Goal: Task Accomplishment & Management: Complete application form

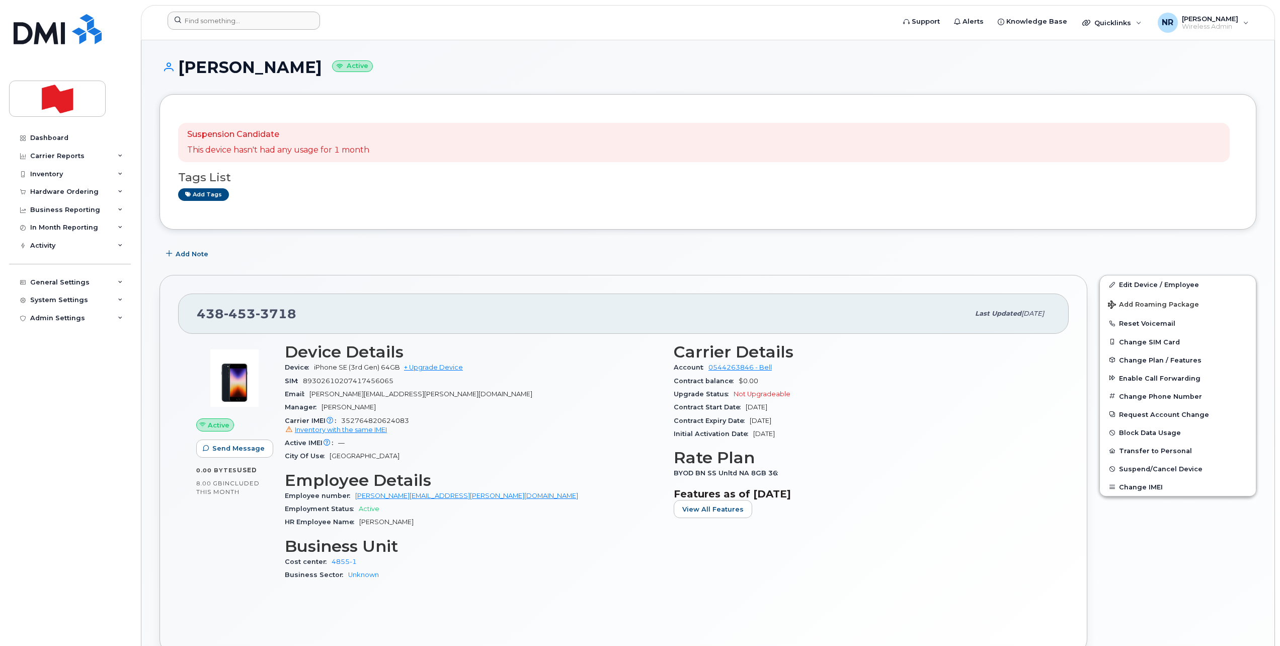
scroll to position [126, 0]
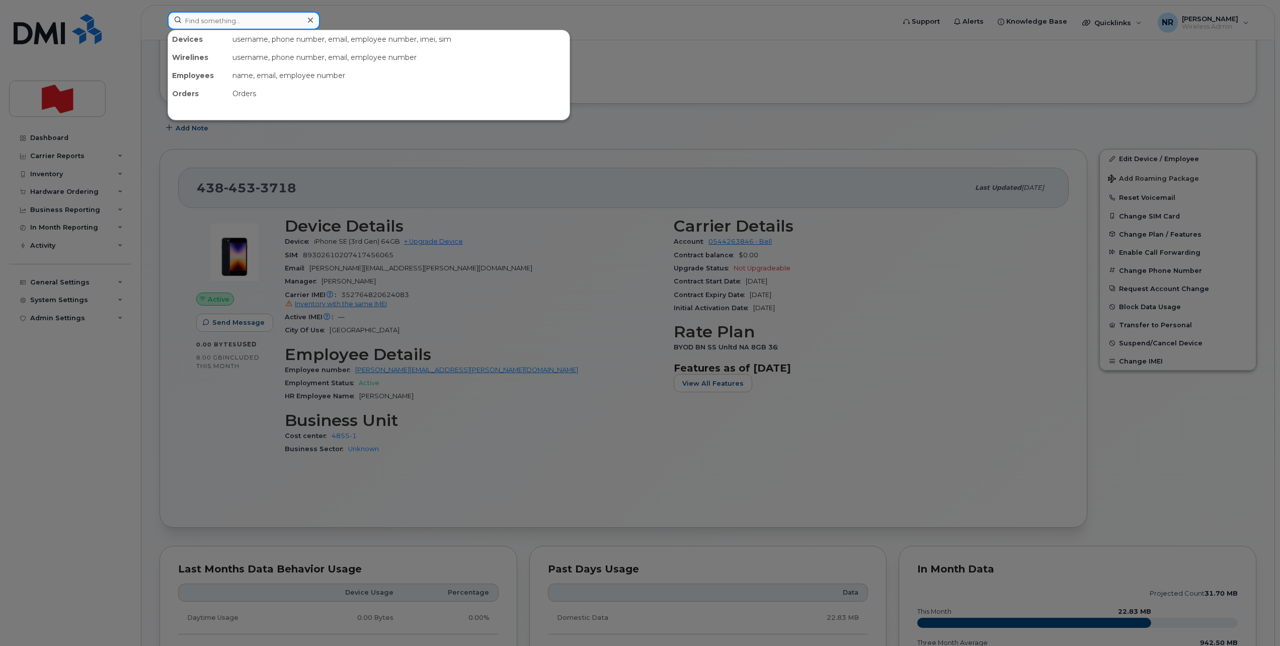
click at [255, 23] on input at bounding box center [244, 21] width 152 height 18
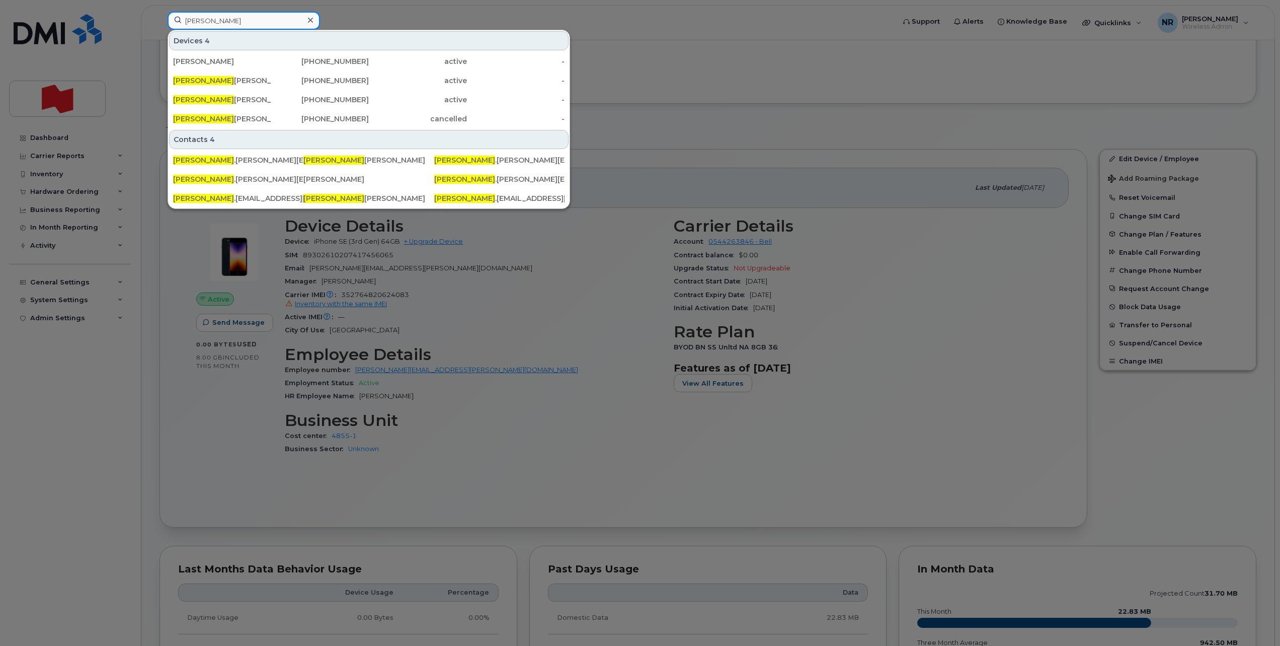
drag, startPoint x: 254, startPoint y: 23, endPoint x: 160, endPoint y: 25, distance: 93.6
click at [160, 25] on div "mikael Devices 4 Mikaël Brousseau 418-563-6184 active - Mikael Santerre 418-740…" at bounding box center [528, 23] width 737 height 22
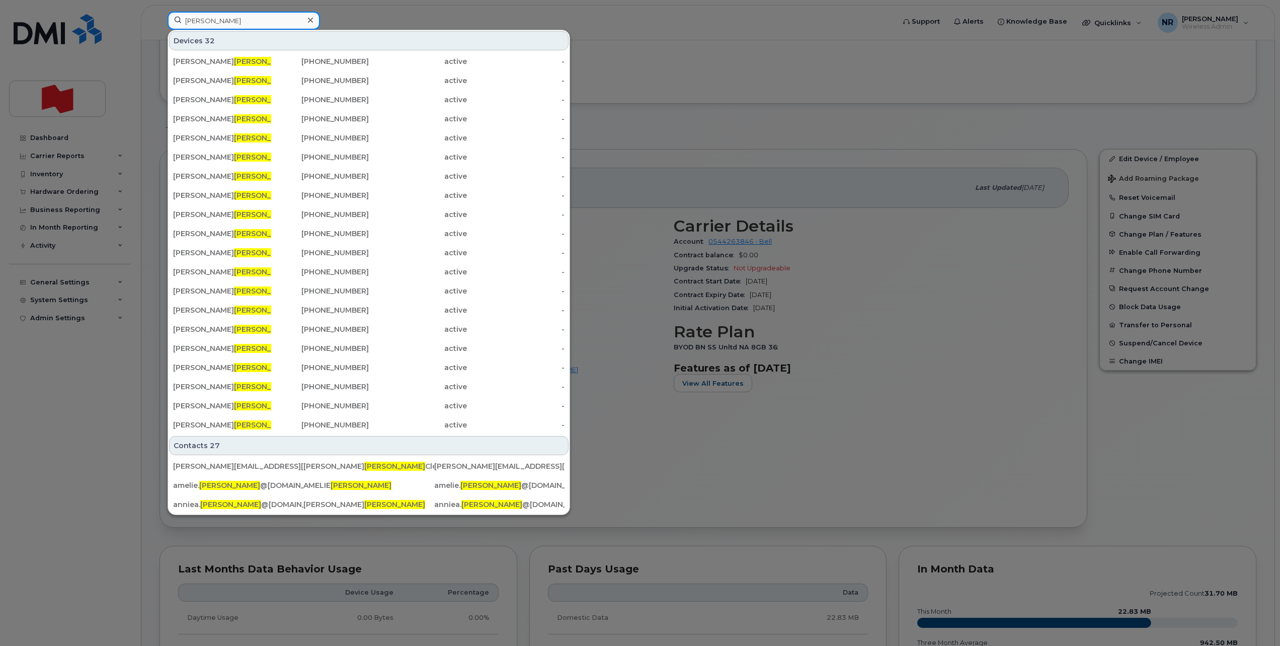
drag, startPoint x: 265, startPoint y: 22, endPoint x: 166, endPoint y: 22, distance: 99.1
click at [166, 22] on div "bouchard Devices 32 William Bouchard 514-216-8618 active - Alexandre Bouchard C…" at bounding box center [528, 23] width 737 height 22
paste input "89302610207411446245"
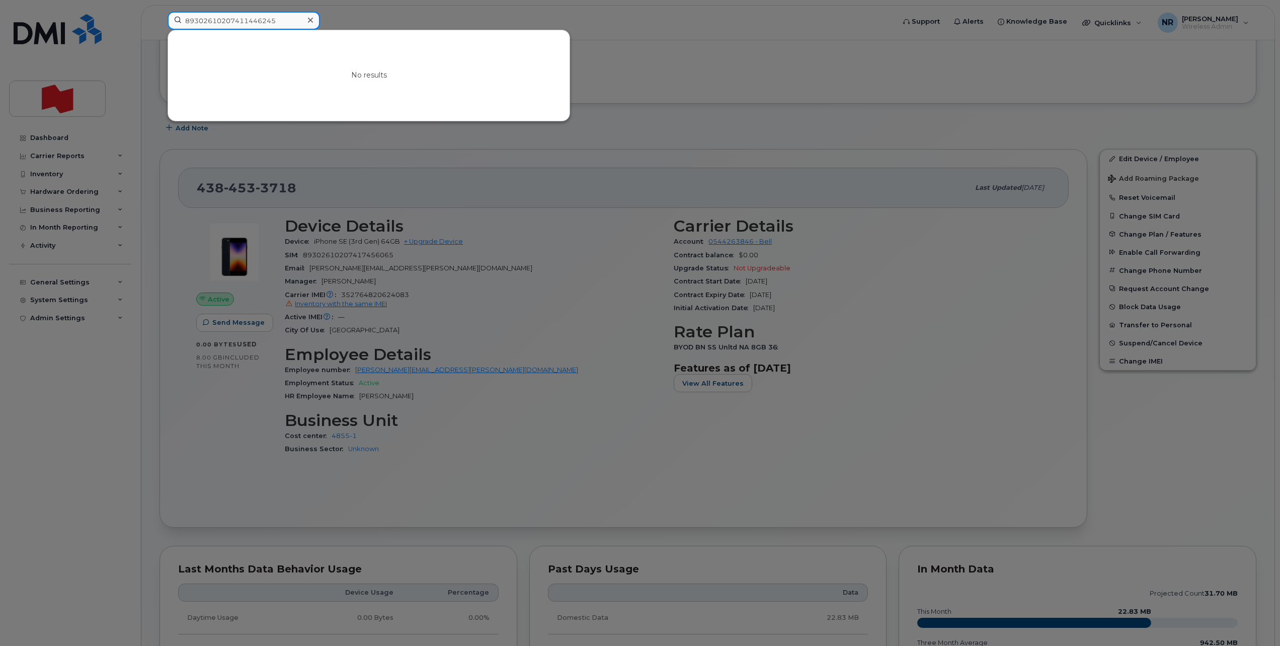
type input "89302610207411446245"
click at [313, 19] on div at bounding box center [310, 20] width 15 height 15
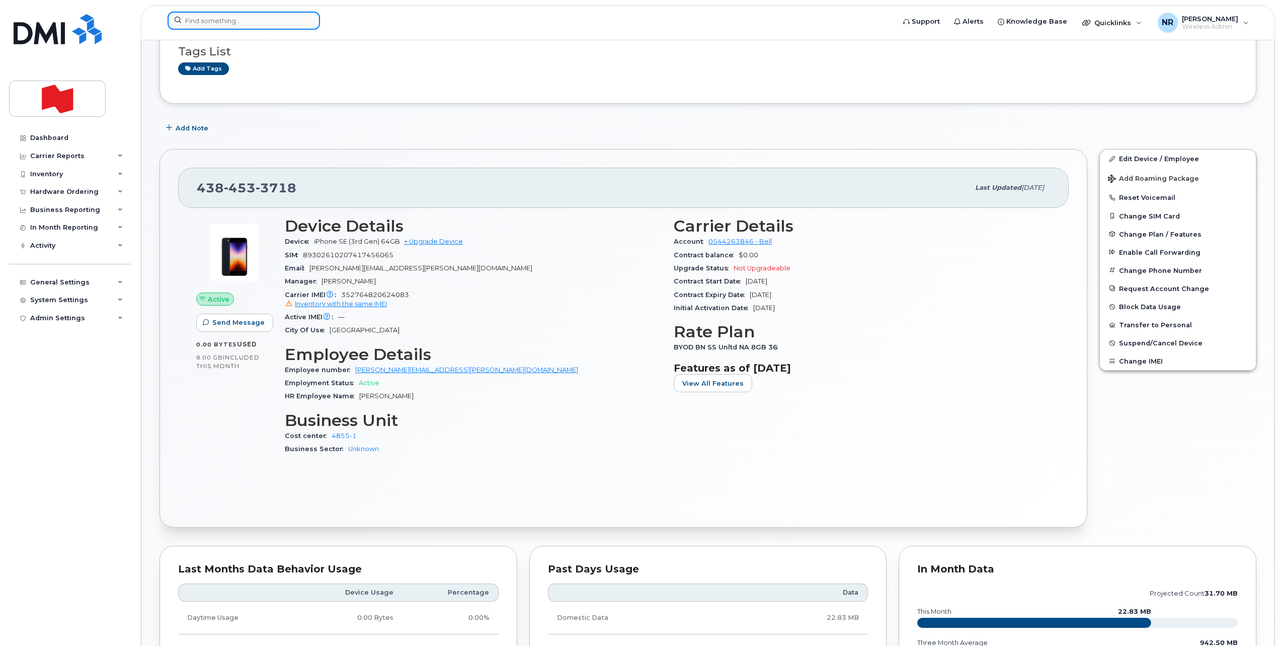
click at [262, 19] on input at bounding box center [244, 21] width 152 height 18
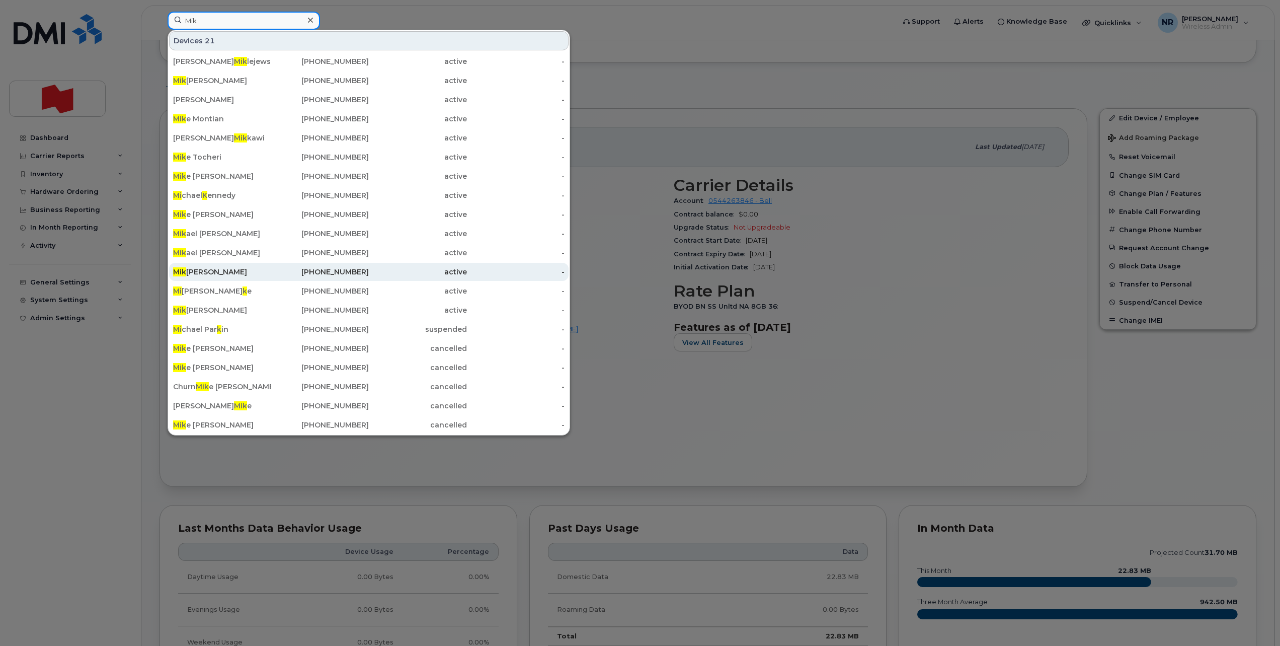
scroll to position [189, 0]
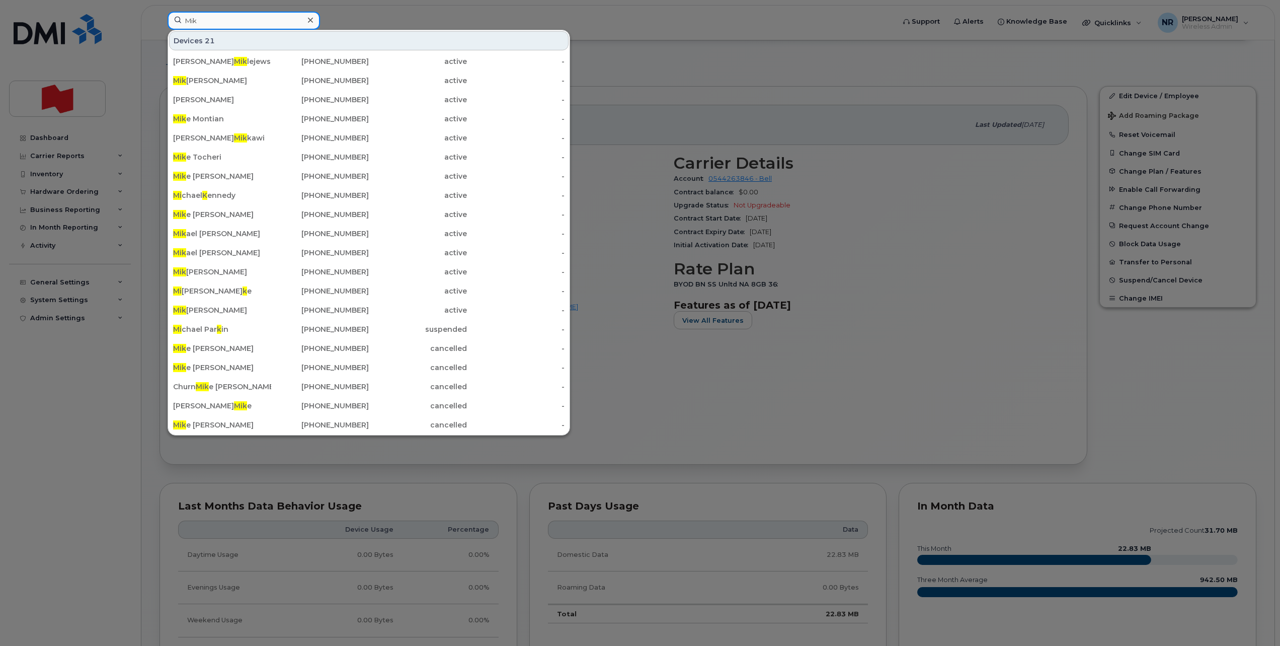
drag, startPoint x: 240, startPoint y: 27, endPoint x: 163, endPoint y: 21, distance: 76.7
click at [163, 21] on div "Mik Devices 21 Marek Mik lejewski 514-210-4395 active - Mik aël Brousseau 418-5…" at bounding box center [528, 23] width 737 height 22
click at [210, 23] on input "Mik" at bounding box center [244, 21] width 152 height 18
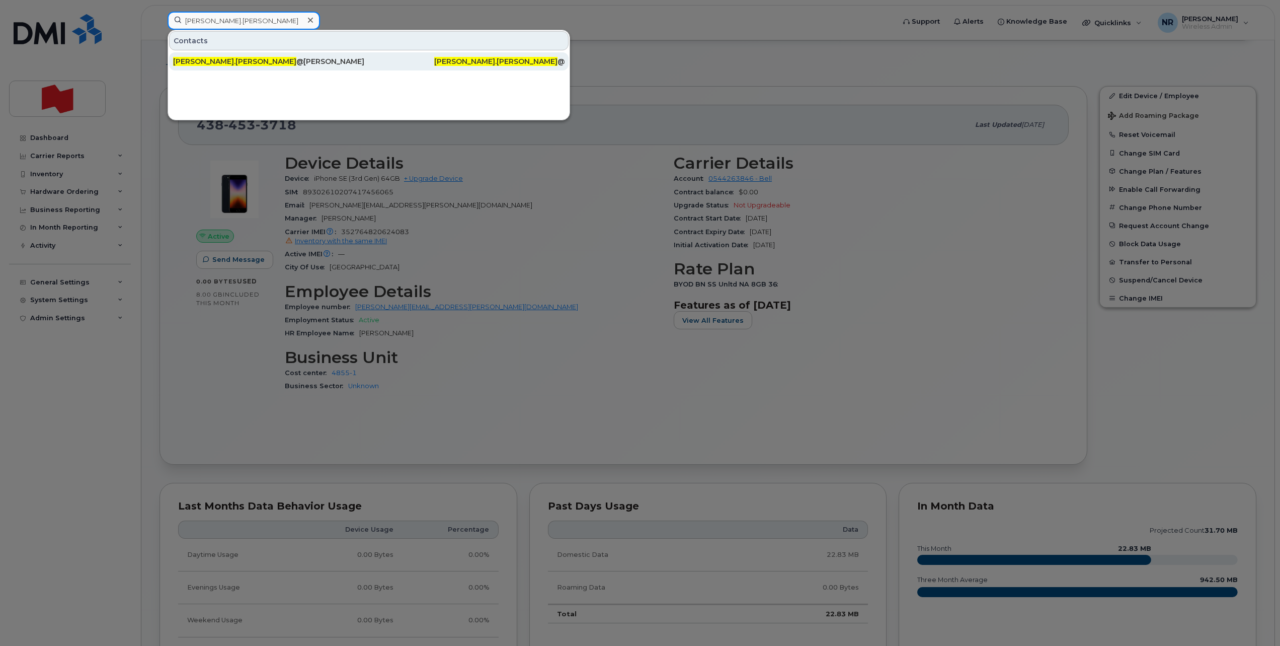
type input "Mikael.bouchard"
click at [252, 60] on div "MIKAEL.BOUCHARD @bnc.ca" at bounding box center [238, 61] width 130 height 10
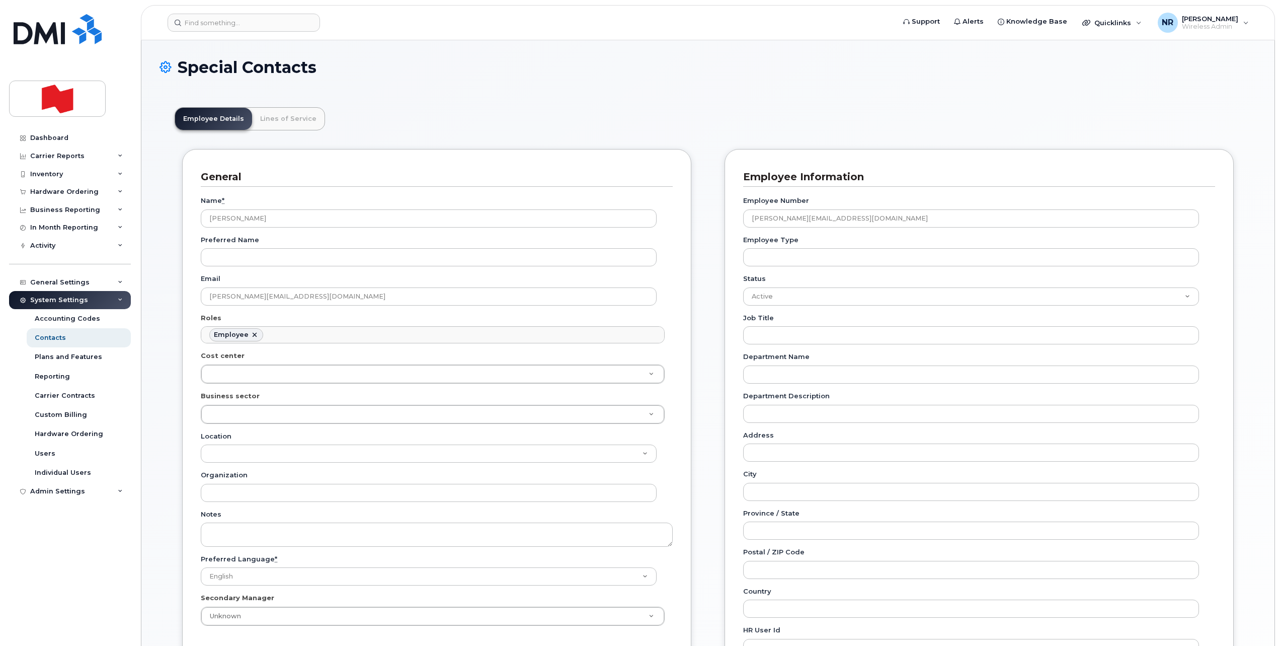
scroll to position [30, 0]
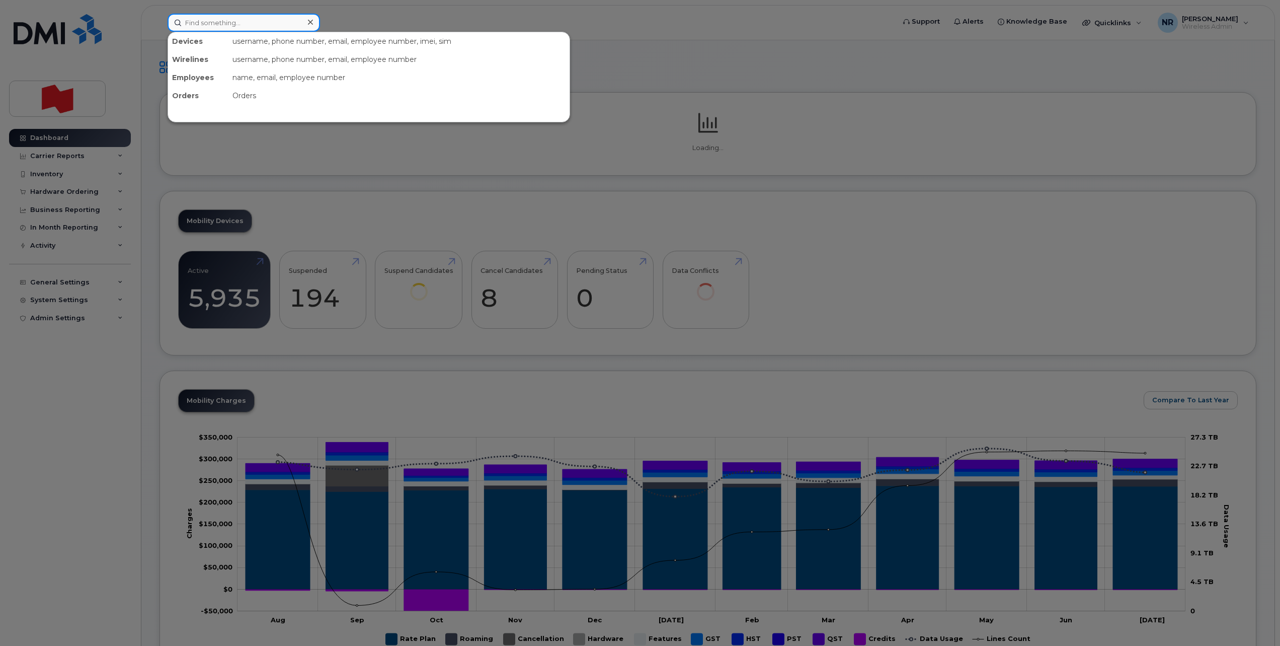
click at [221, 24] on input at bounding box center [244, 23] width 152 height 18
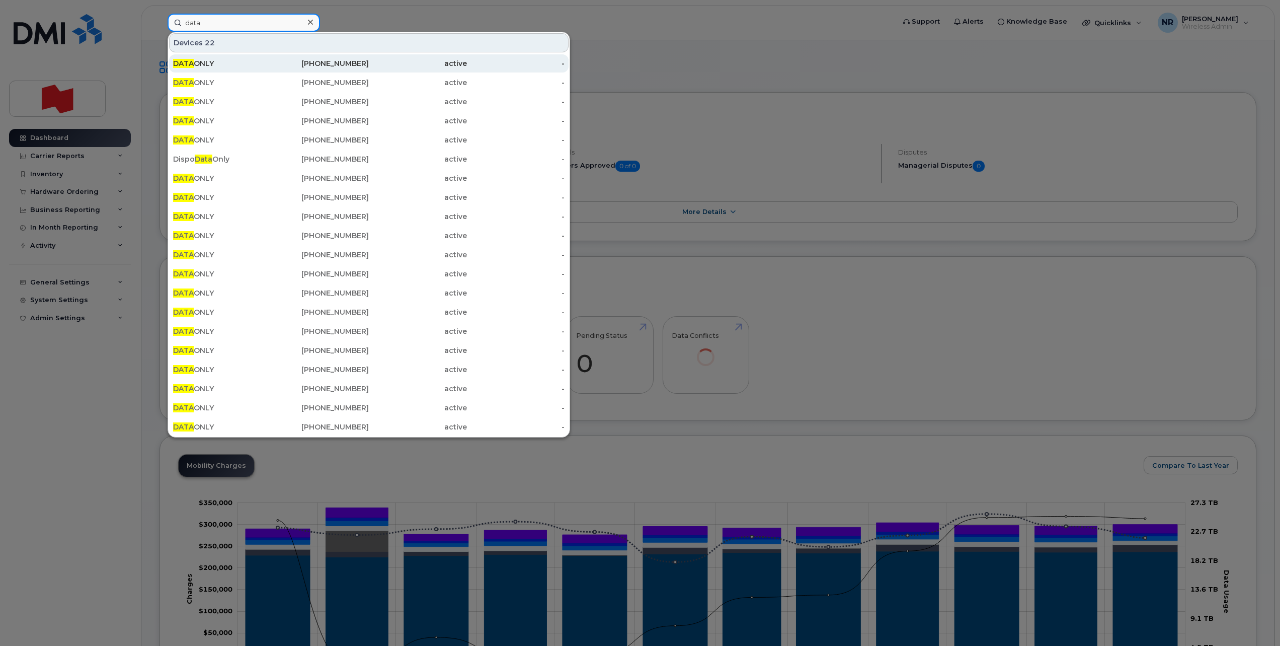
type input "data"
click at [200, 63] on div "DATA ONLY" at bounding box center [222, 63] width 98 height 10
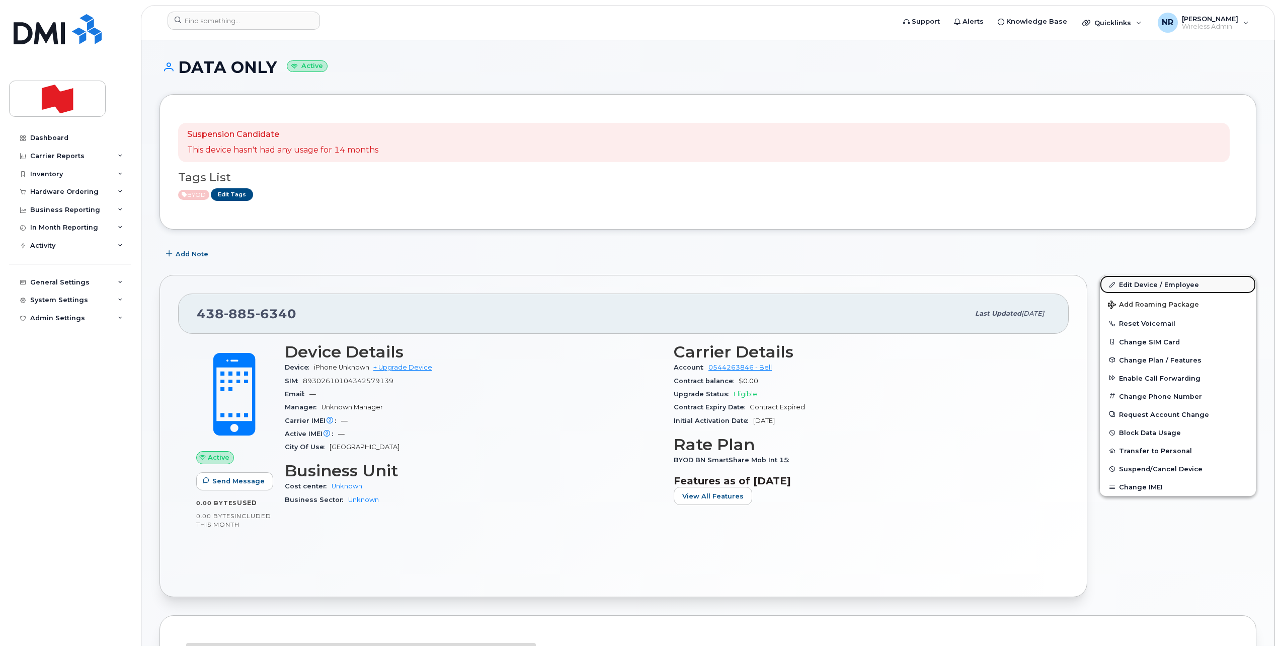
click at [1135, 286] on link "Edit Device / Employee" at bounding box center [1178, 284] width 156 height 18
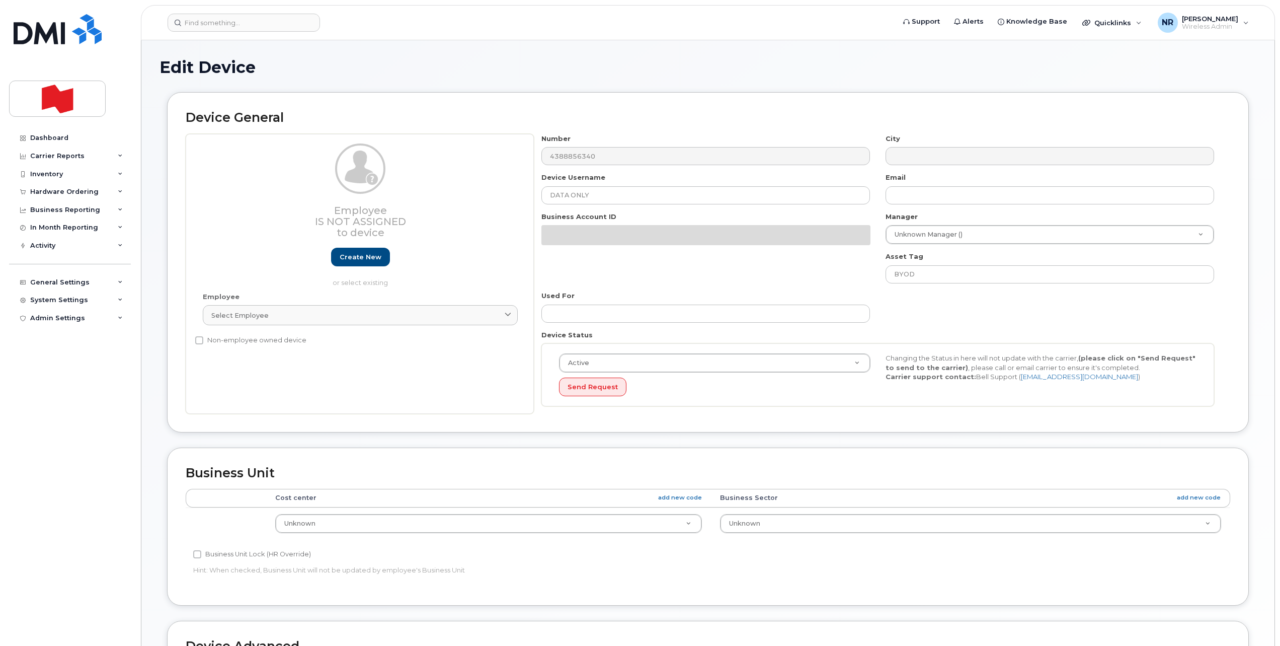
select select "22916206"
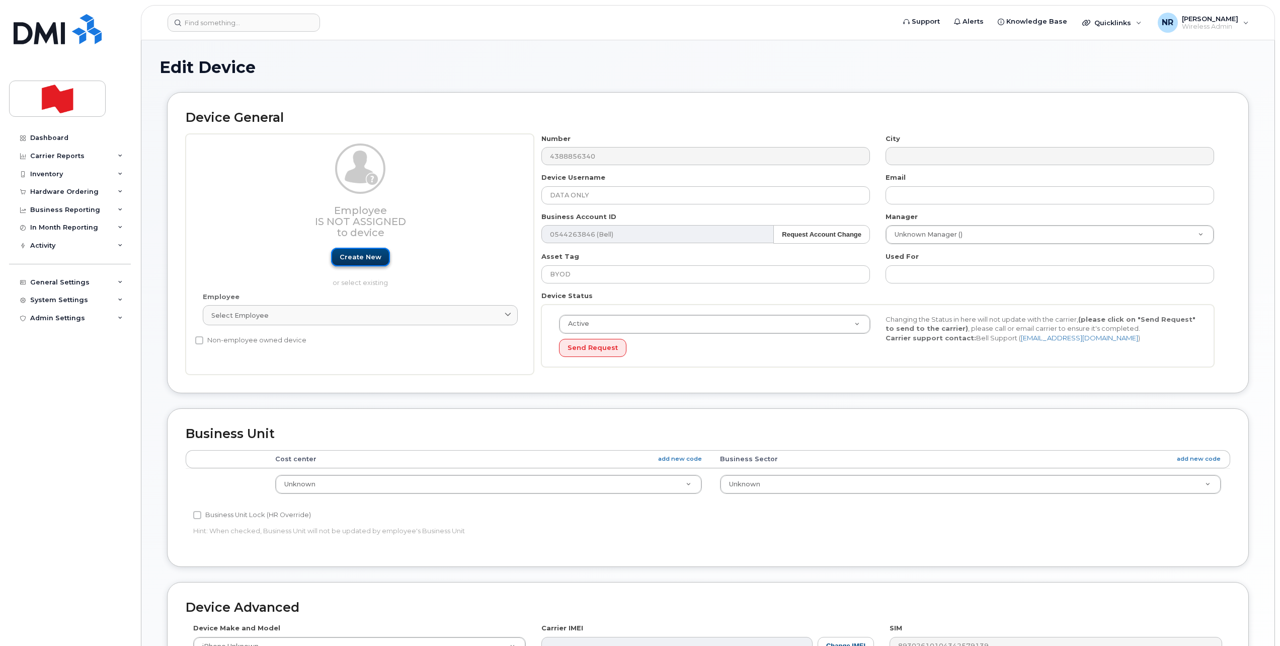
click at [355, 257] on link "Create new" at bounding box center [360, 257] width 59 height 19
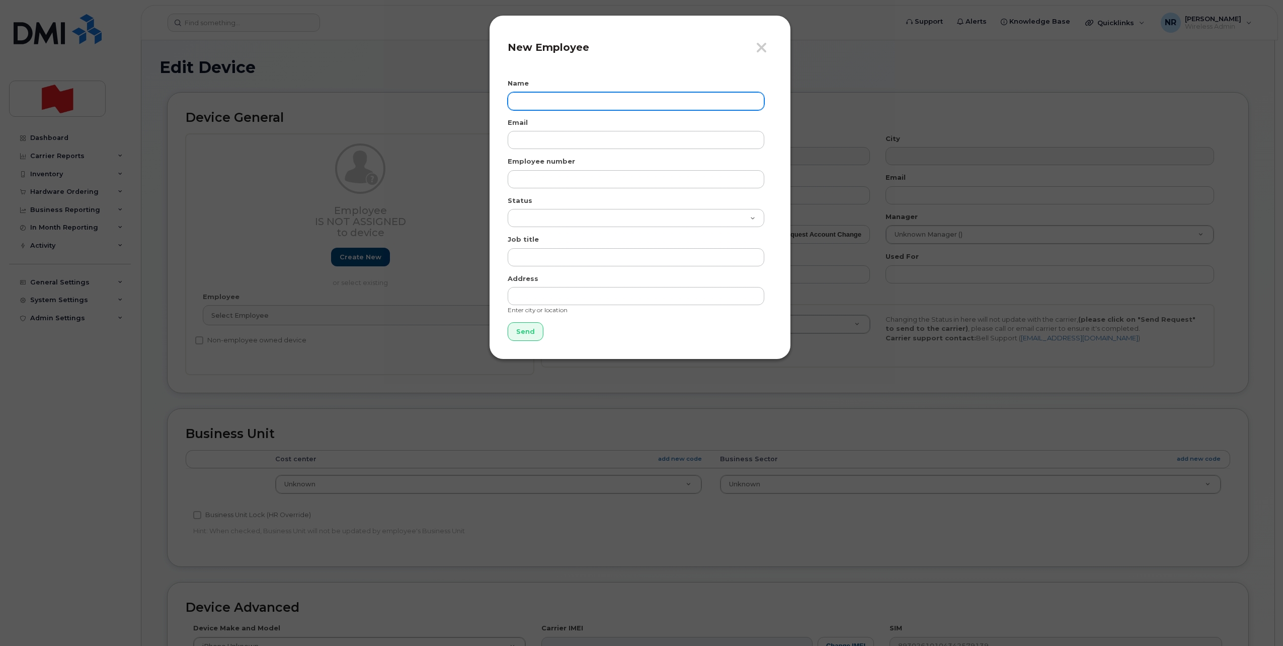
click at [553, 103] on input "text" at bounding box center [636, 101] width 257 height 18
type input "Karena Monaghan"
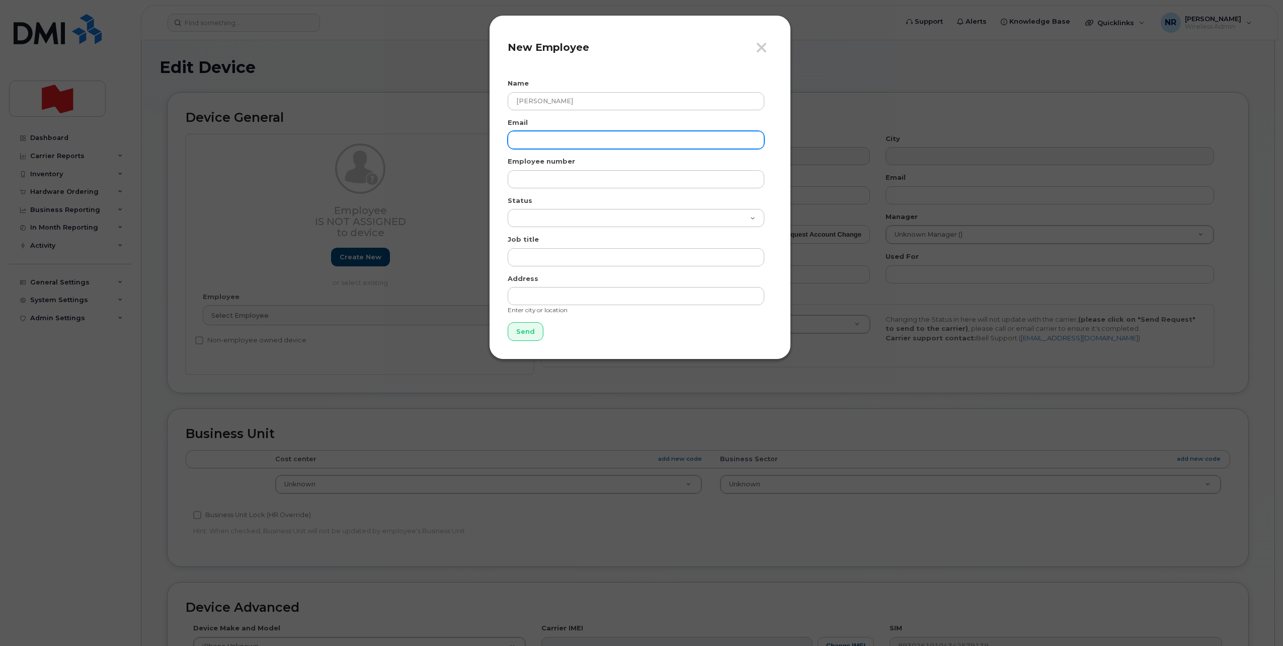
click at [600, 138] on input "email" at bounding box center [636, 140] width 257 height 18
paste input "[EMAIL_ADDRESS][DOMAIN_NAME]"
type input "karena.monaghan@bnc.ca"
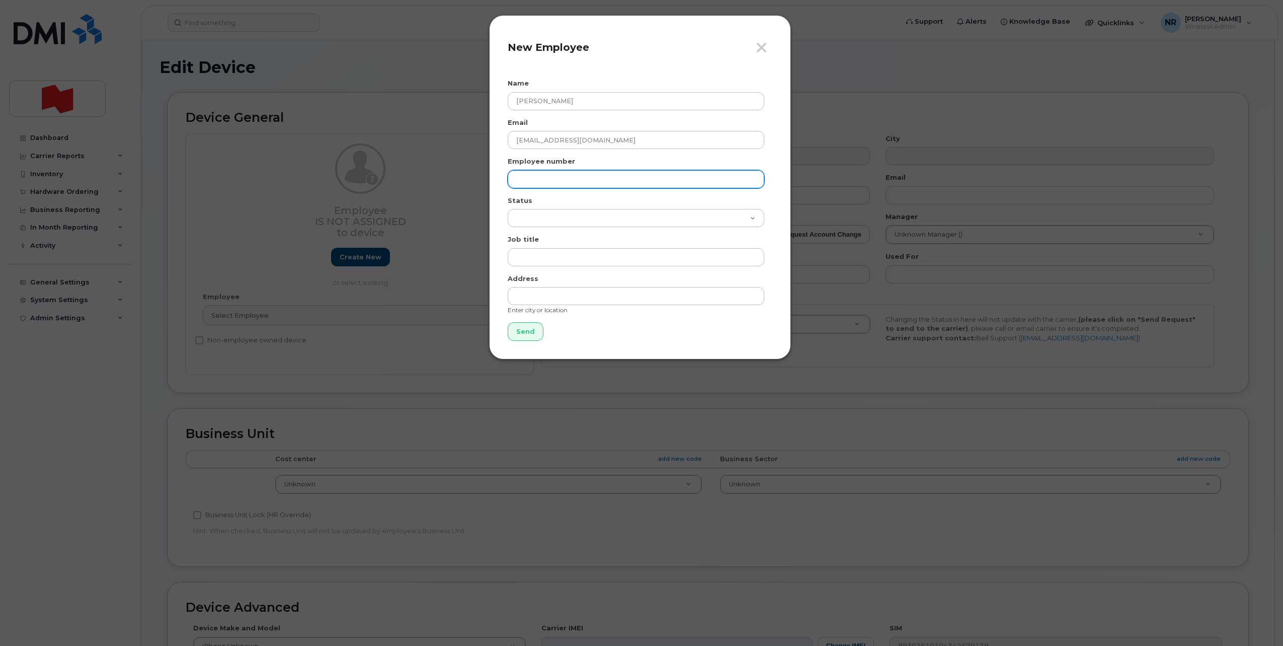
click at [590, 175] on input "text" at bounding box center [636, 179] width 257 height 18
paste input "karena.monaghan@bnc.ca"
type input "karena.monaghan@bnc.ca"
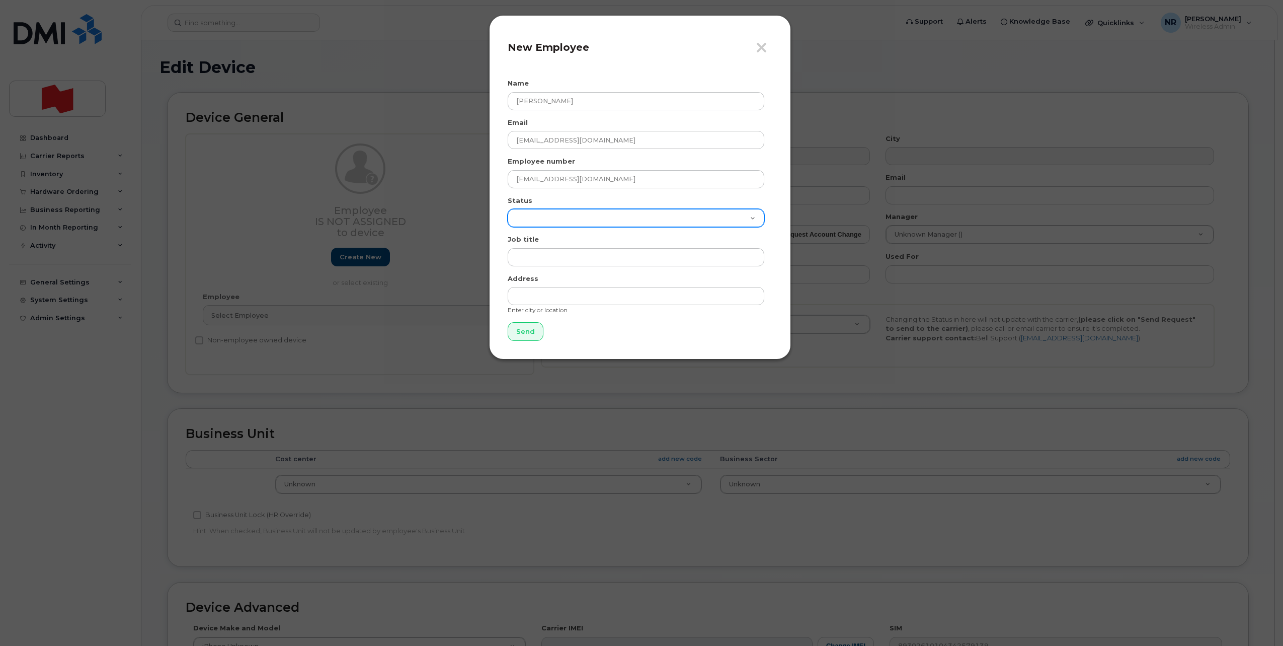
click at [563, 221] on select "Active On-Leave Long Term Short Term Maternity Leave Temp Layoff Inactive" at bounding box center [636, 218] width 257 height 18
select select "active"
click at [508, 209] on select "Active On-Leave Long Term Short Term Maternity Leave Temp Layoff Inactive" at bounding box center [636, 218] width 257 height 18
click at [524, 331] on input "Send" at bounding box center [526, 331] width 36 height 19
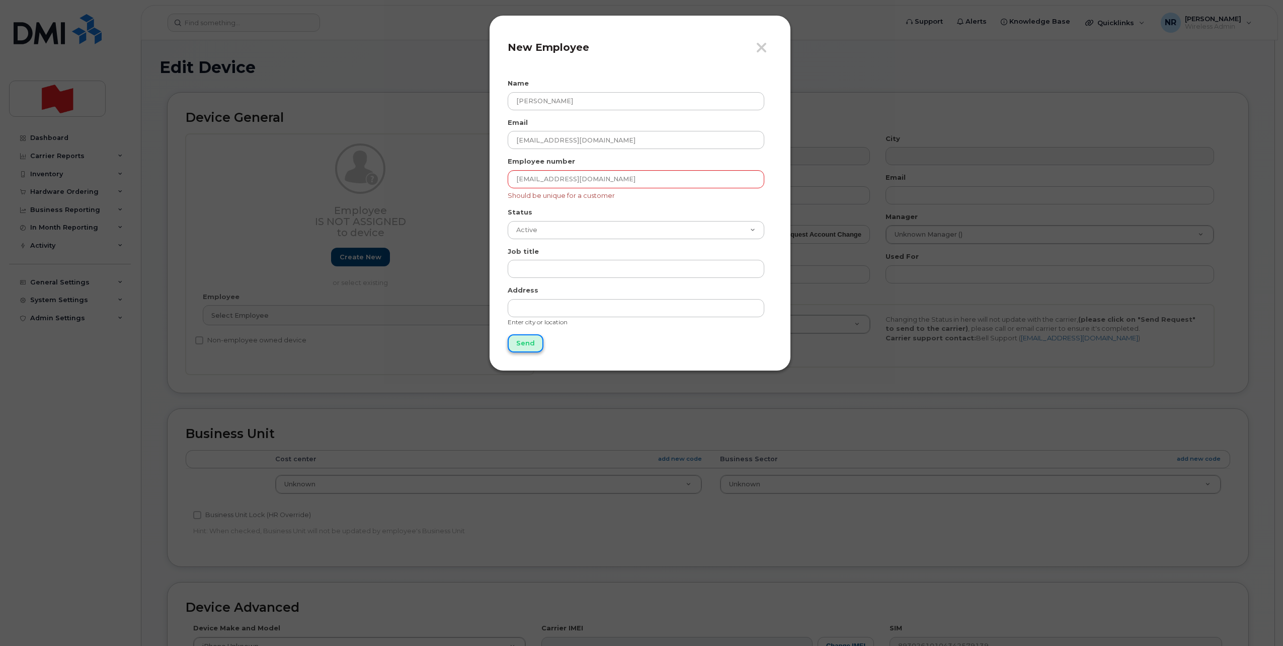
click at [522, 345] on input "Send" at bounding box center [526, 343] width 36 height 19
type input "Send"
click at [761, 47] on icon "button" at bounding box center [762, 47] width 12 height 15
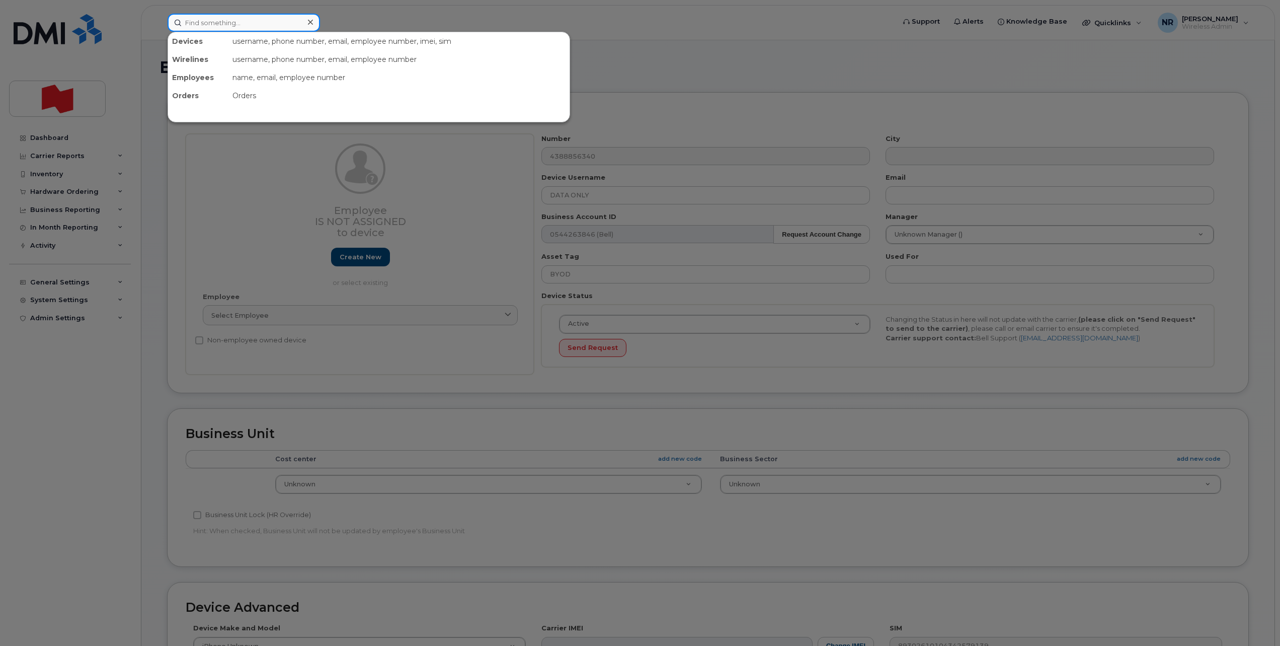
click at [290, 20] on input at bounding box center [244, 23] width 152 height 18
paste input "karena.monaghan@bnc.ca"
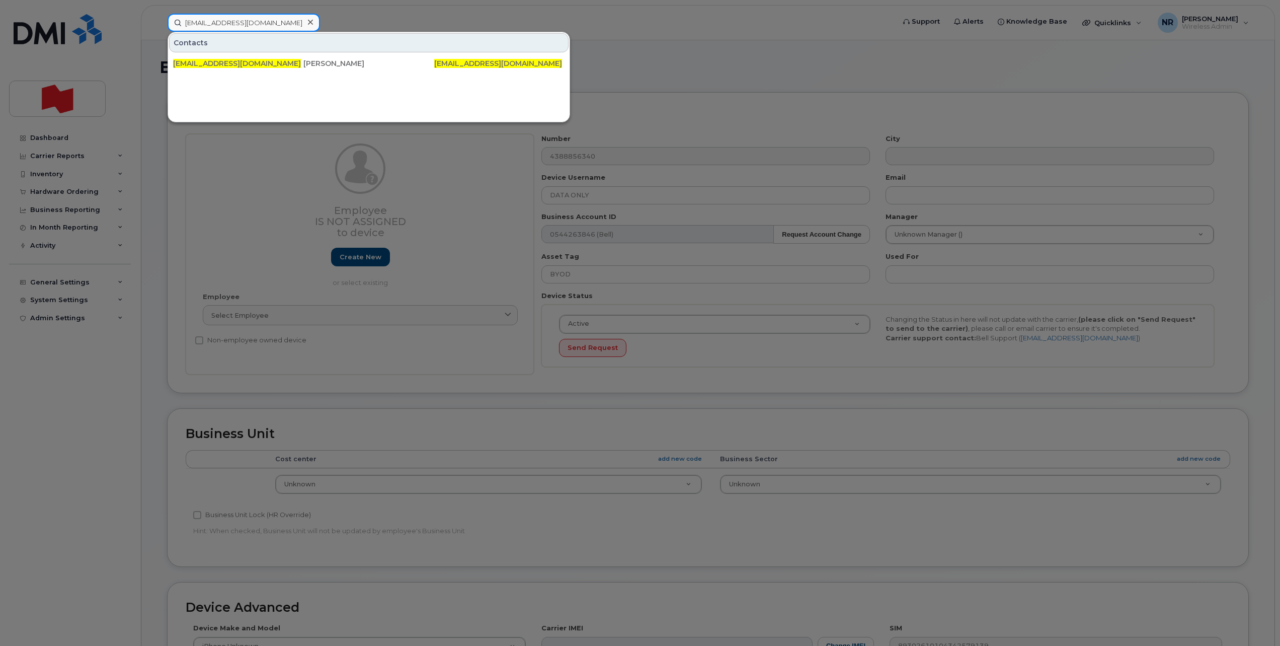
type input "karena.monaghan@bnc.ca"
click at [419, 19] on div at bounding box center [640, 323] width 1280 height 646
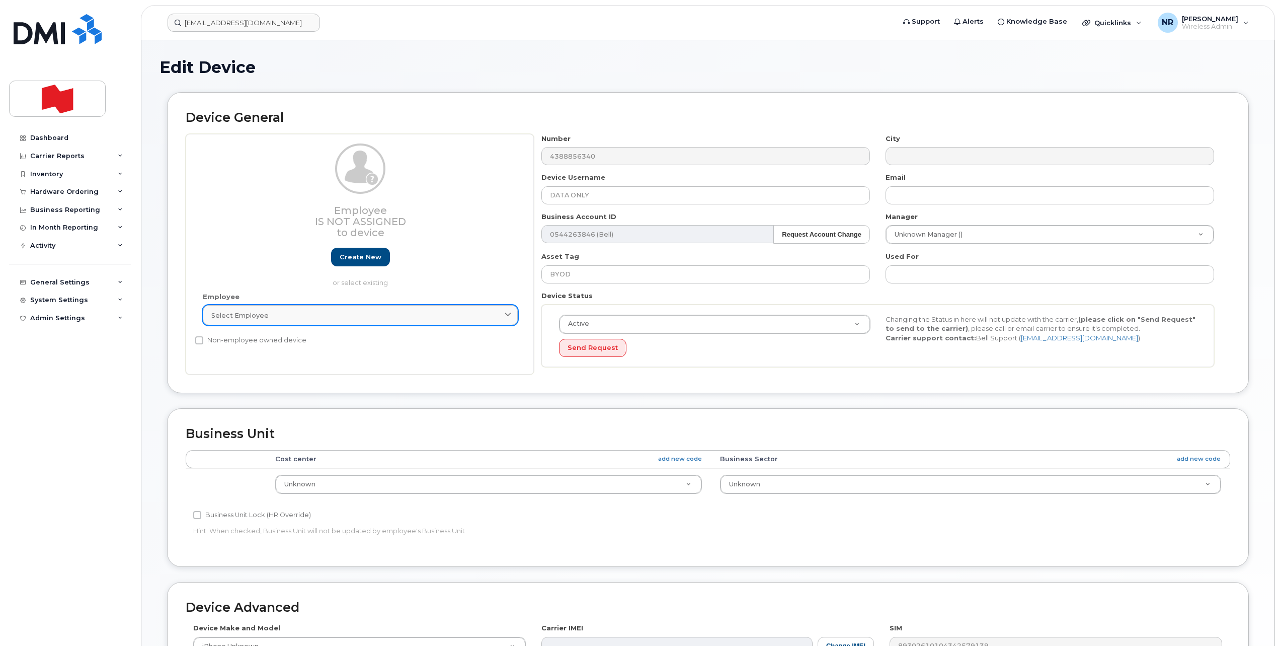
click at [237, 317] on span "Select employee" at bounding box center [239, 316] width 57 height 10
paste input "karena.monaghan@bnc.ca"
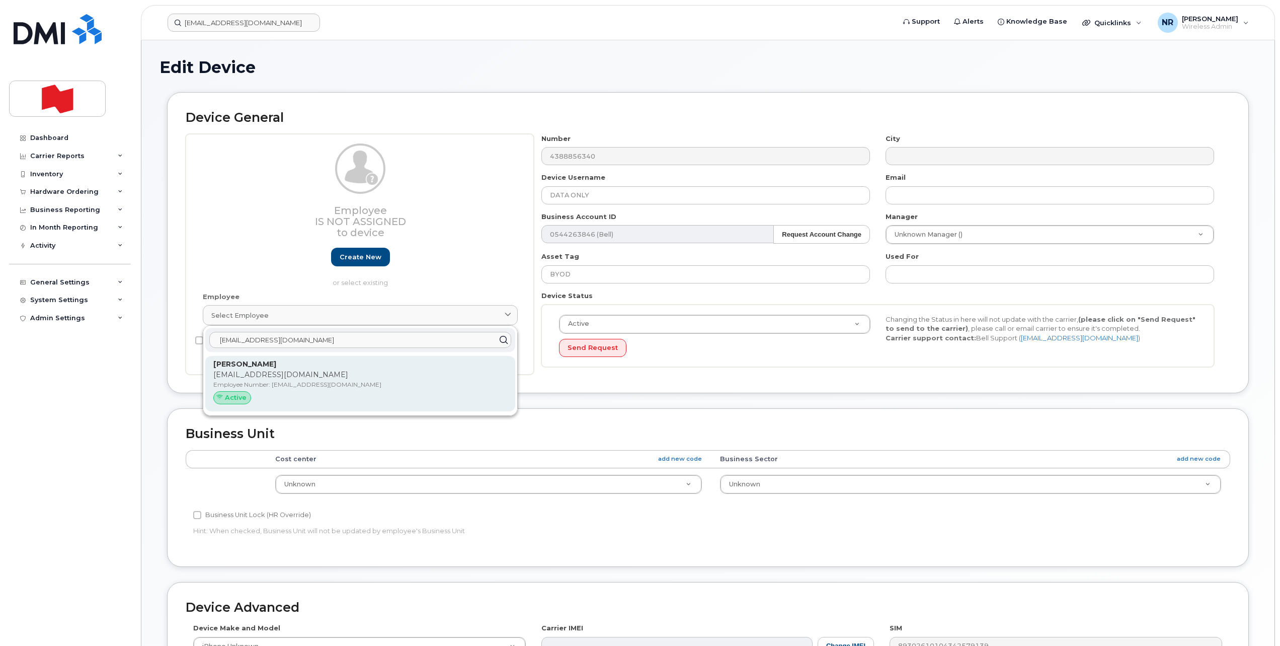
type input "karena.monaghan@bnc.ca"
click at [267, 363] on strong "KARENA MONAGHAN" at bounding box center [244, 363] width 63 height 9
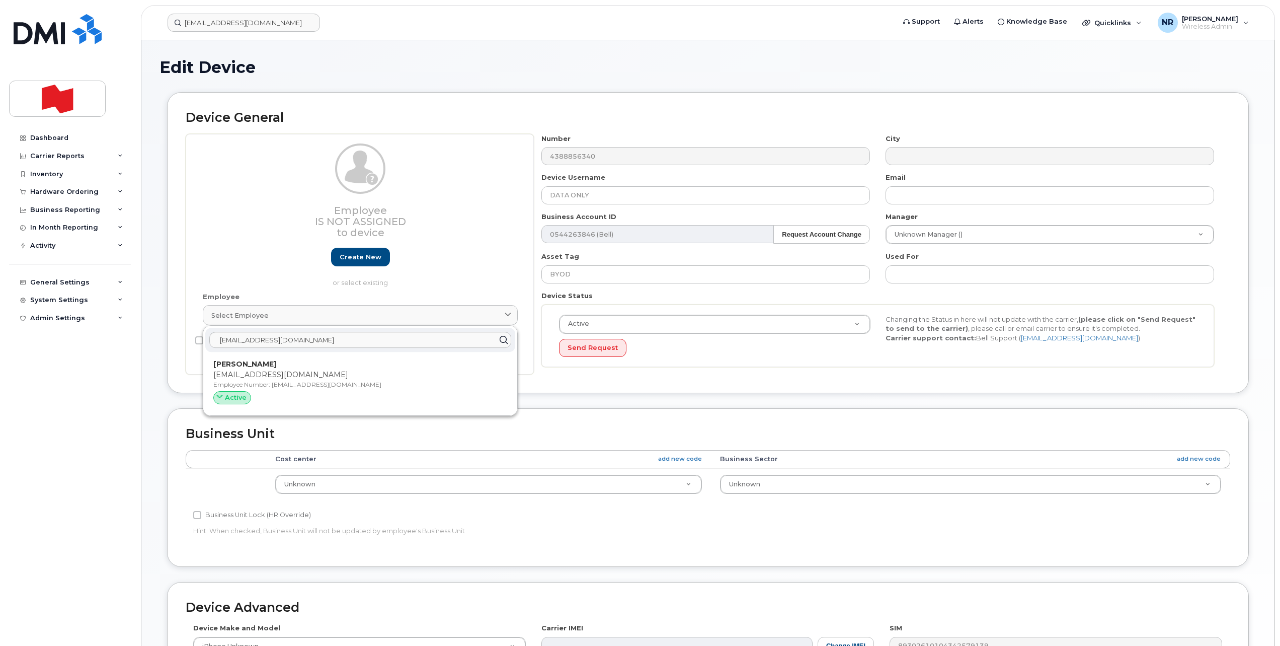
type input "karena.monaghan@bnc.ca"
type input "KARENA MONAGHAN"
type input "karena.monaghan@bnc.ca"
type input "22916643"
select select "22917077"
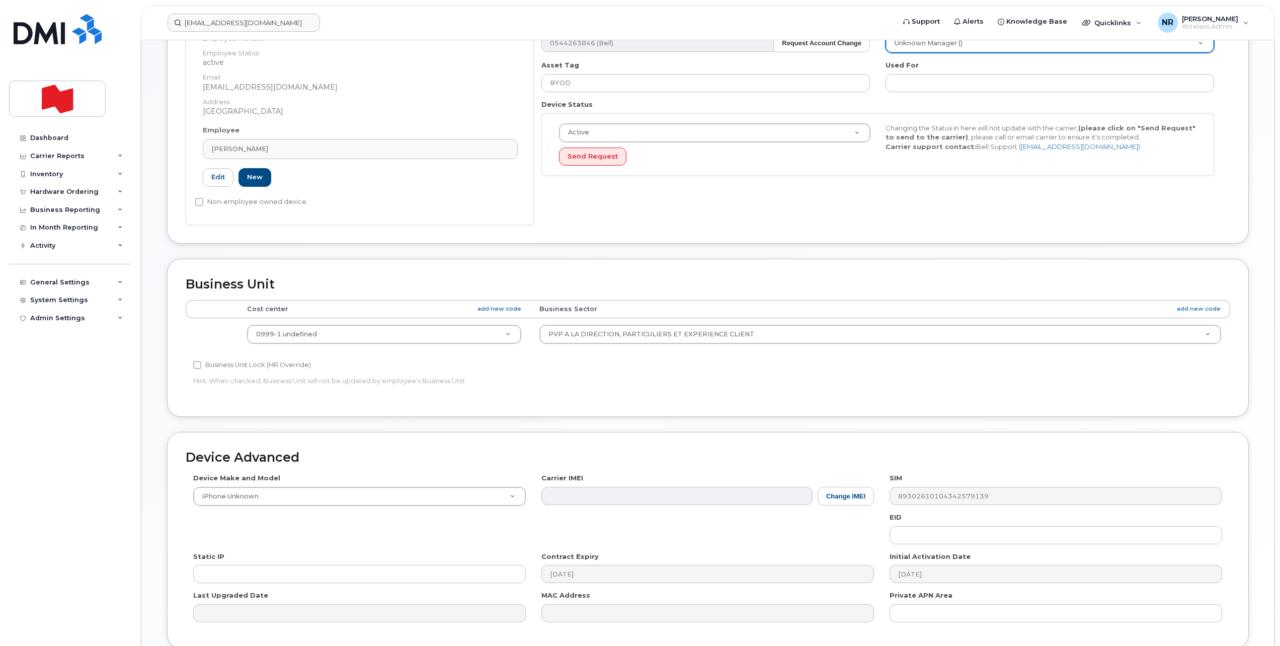
scroll to position [278, 0]
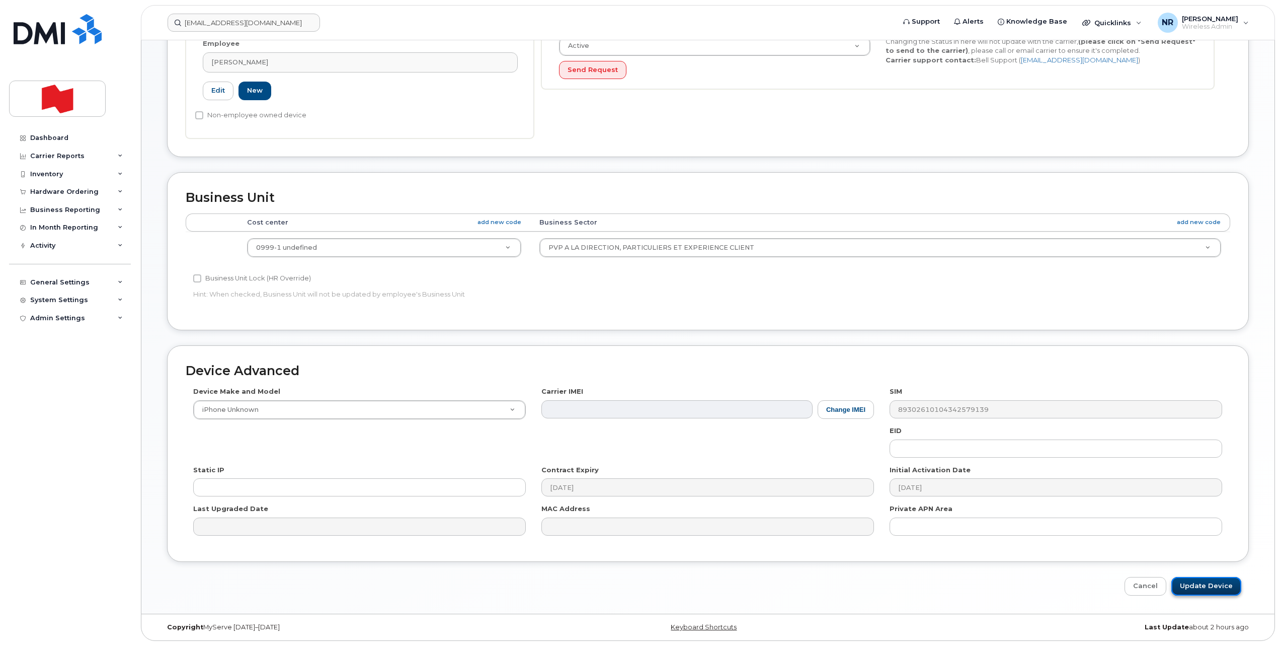
click at [1205, 585] on input "Update Device" at bounding box center [1207, 586] width 70 height 19
type input "Saving..."
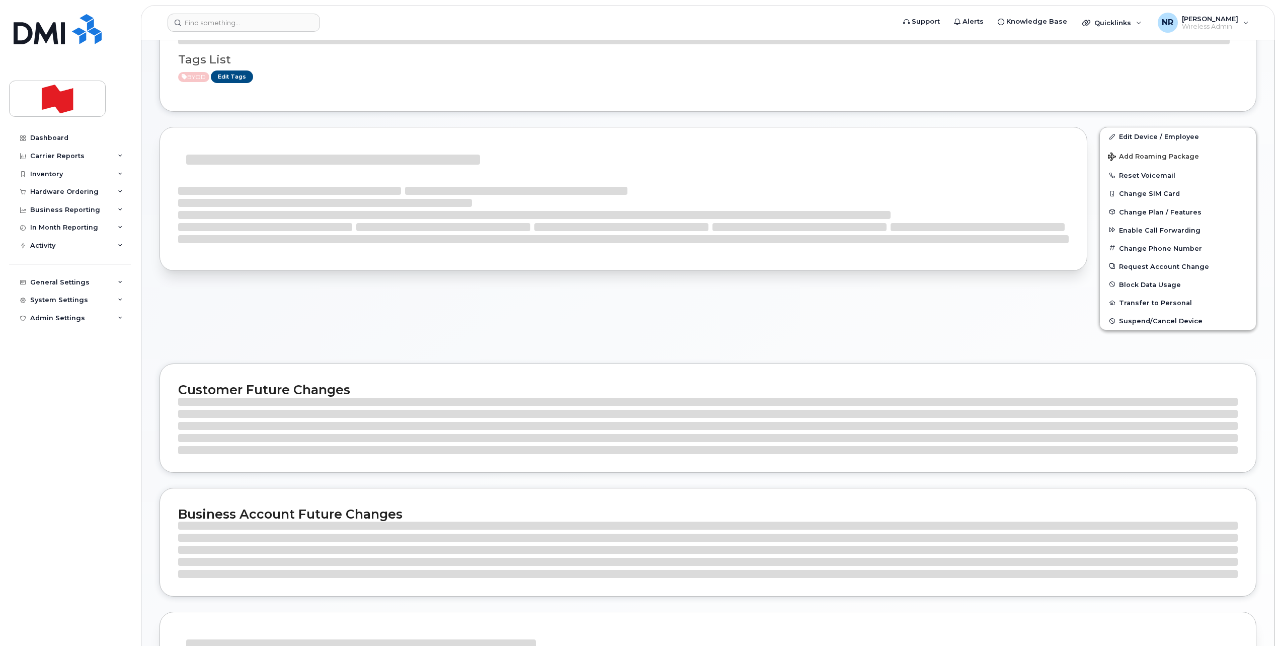
scroll to position [189, 0]
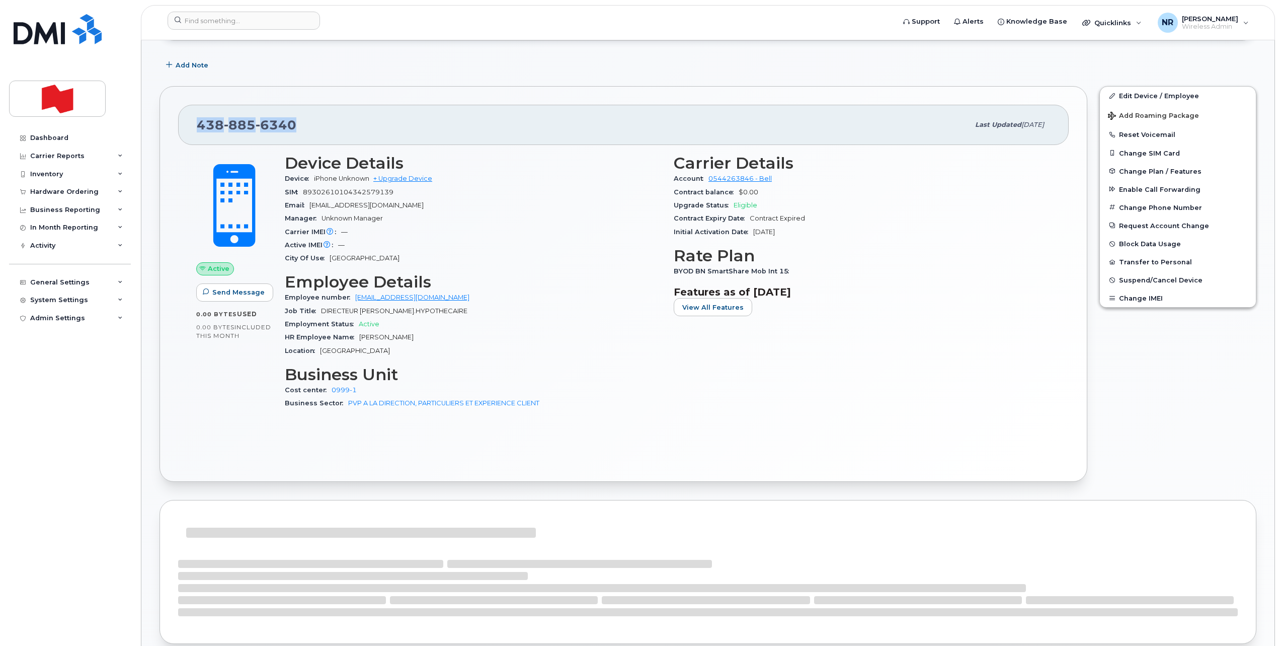
drag, startPoint x: 255, startPoint y: 126, endPoint x: 165, endPoint y: 124, distance: 89.6
click at [165, 124] on div "[PHONE_NUMBER] Last updated [DATE] Active Send Message 0.00 Bytes  used 0.00 By…" at bounding box center [624, 284] width 928 height 396
copy span "[PHONE_NUMBER]"
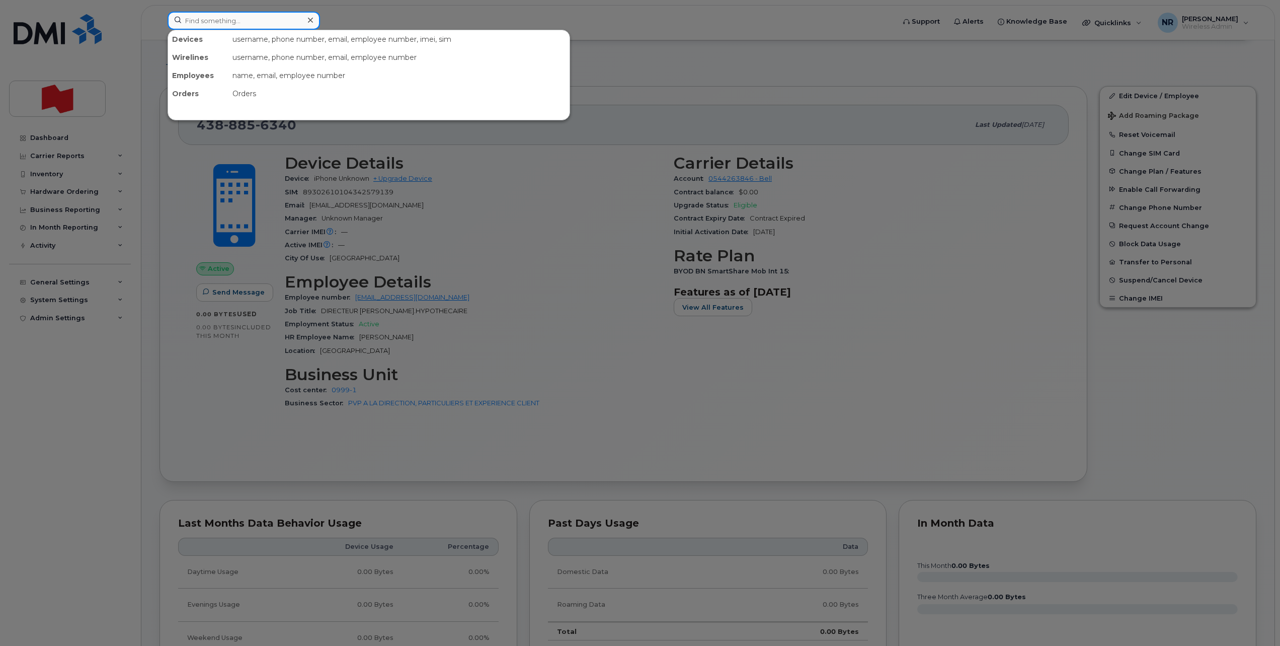
click at [259, 19] on input at bounding box center [244, 21] width 152 height 18
drag, startPoint x: 259, startPoint y: 14, endPoint x: 169, endPoint y: 28, distance: 91.1
click at [169, 28] on input "kwan" at bounding box center [244, 21] width 152 height 18
type input "dispo"
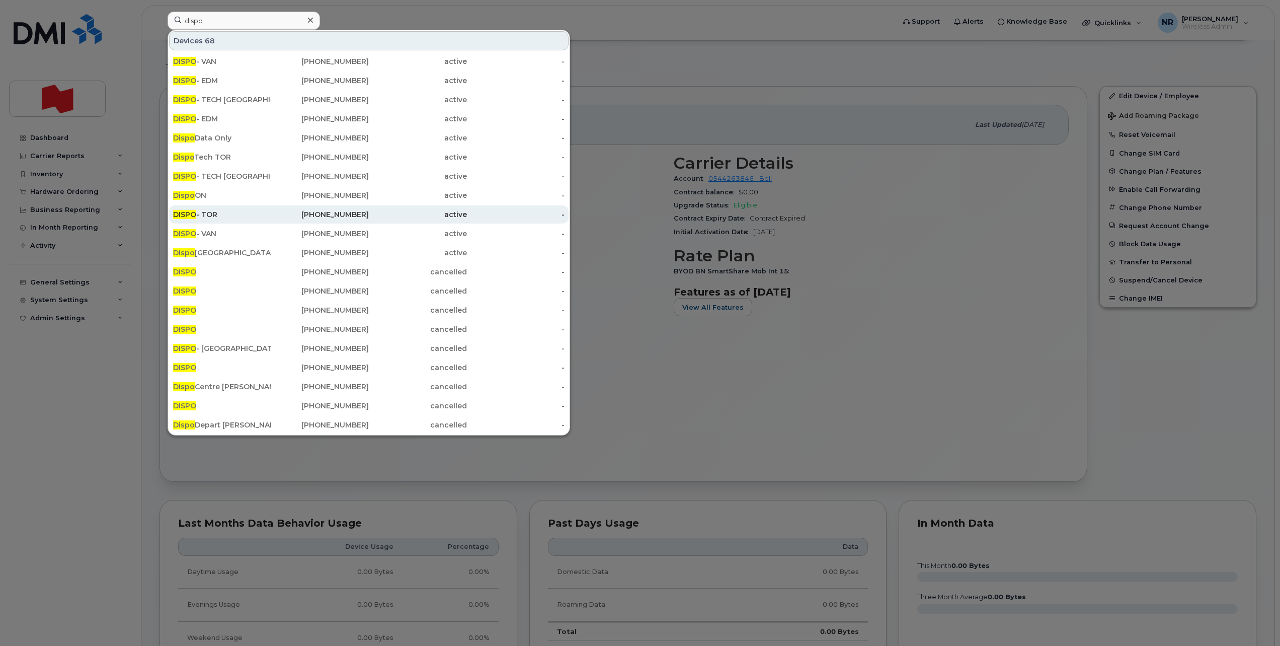
drag, startPoint x: 199, startPoint y: 218, endPoint x: 356, endPoint y: 211, distance: 157.2
click at [199, 218] on div "DISPO - TOR" at bounding box center [222, 214] width 98 height 10
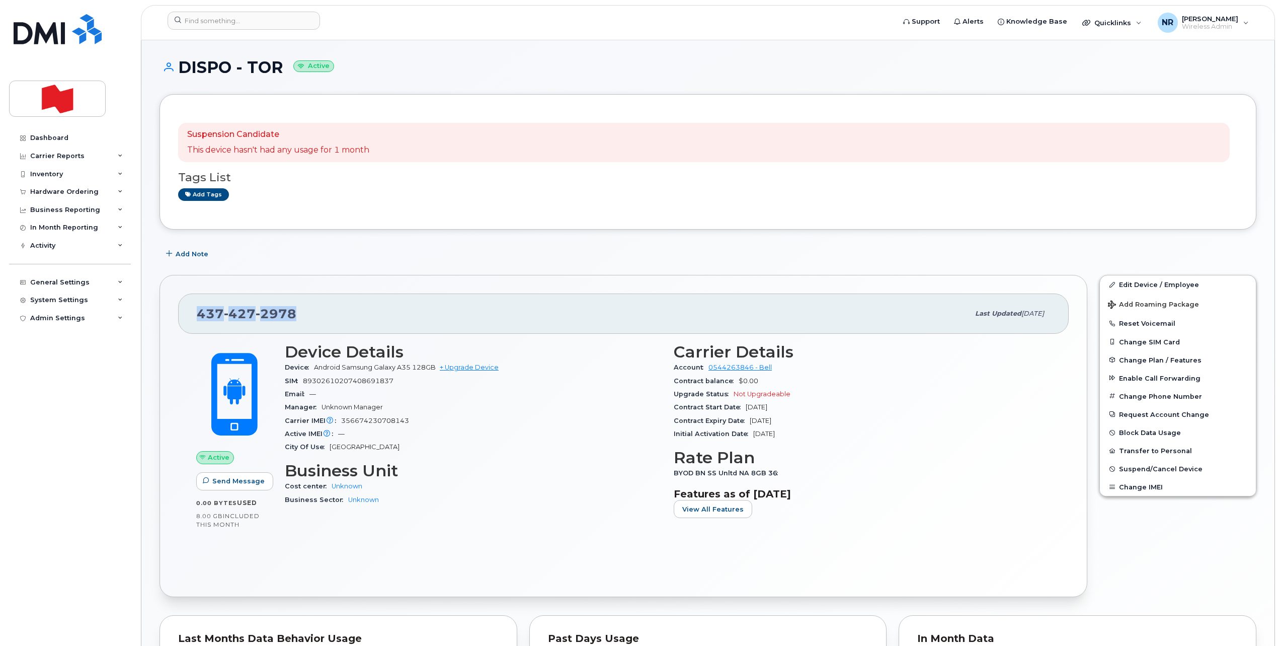
drag, startPoint x: 315, startPoint y: 314, endPoint x: 174, endPoint y: 311, distance: 140.9
click at [174, 311] on div "437 427 2978 Last updated Jul 31, 2025 Active Send Message 0.00 Bytes  used 8.0…" at bounding box center [624, 436] width 928 height 322
copy span "437 427 2978"
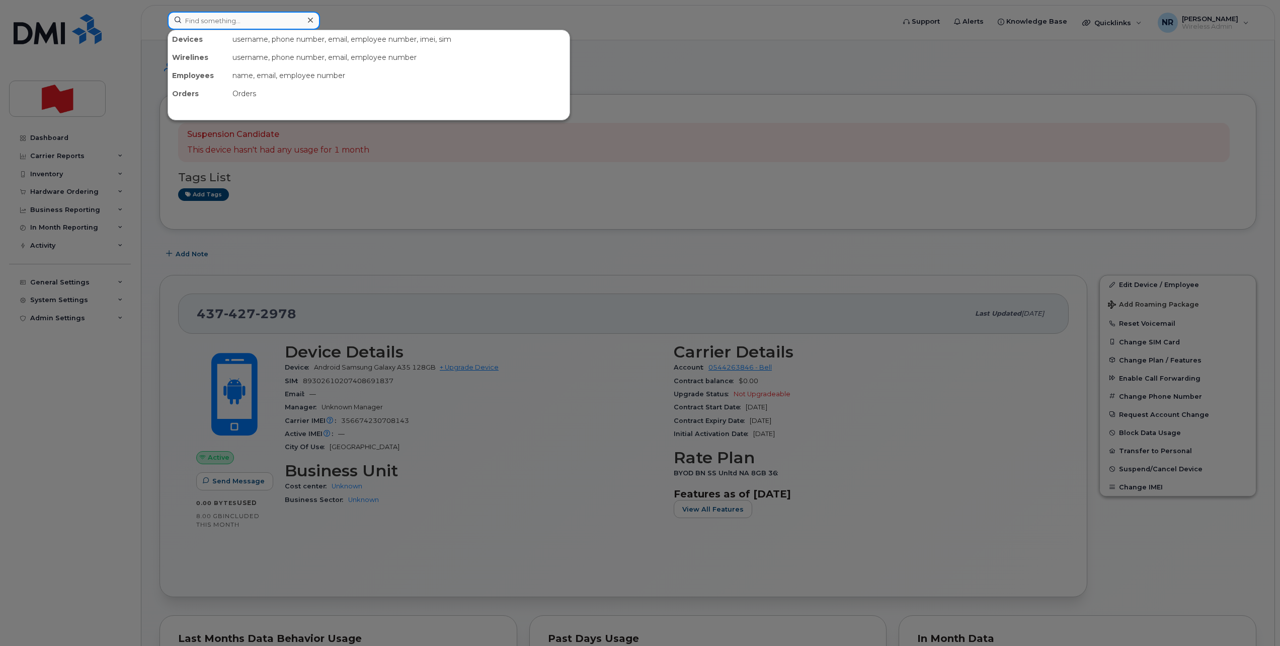
click at [197, 27] on input at bounding box center [244, 21] width 152 height 18
type input "4388694510"
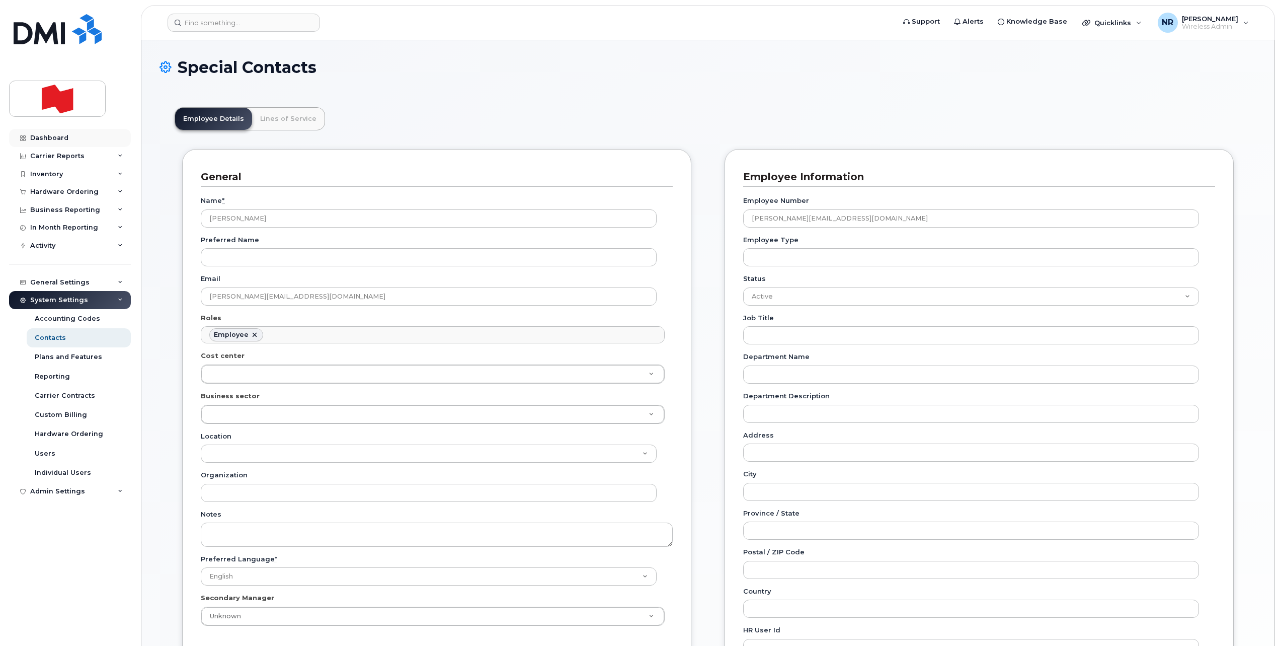
scroll to position [30, 0]
click at [39, 136] on div "Dashboard" at bounding box center [49, 138] width 38 height 8
